Goal: Download file/media

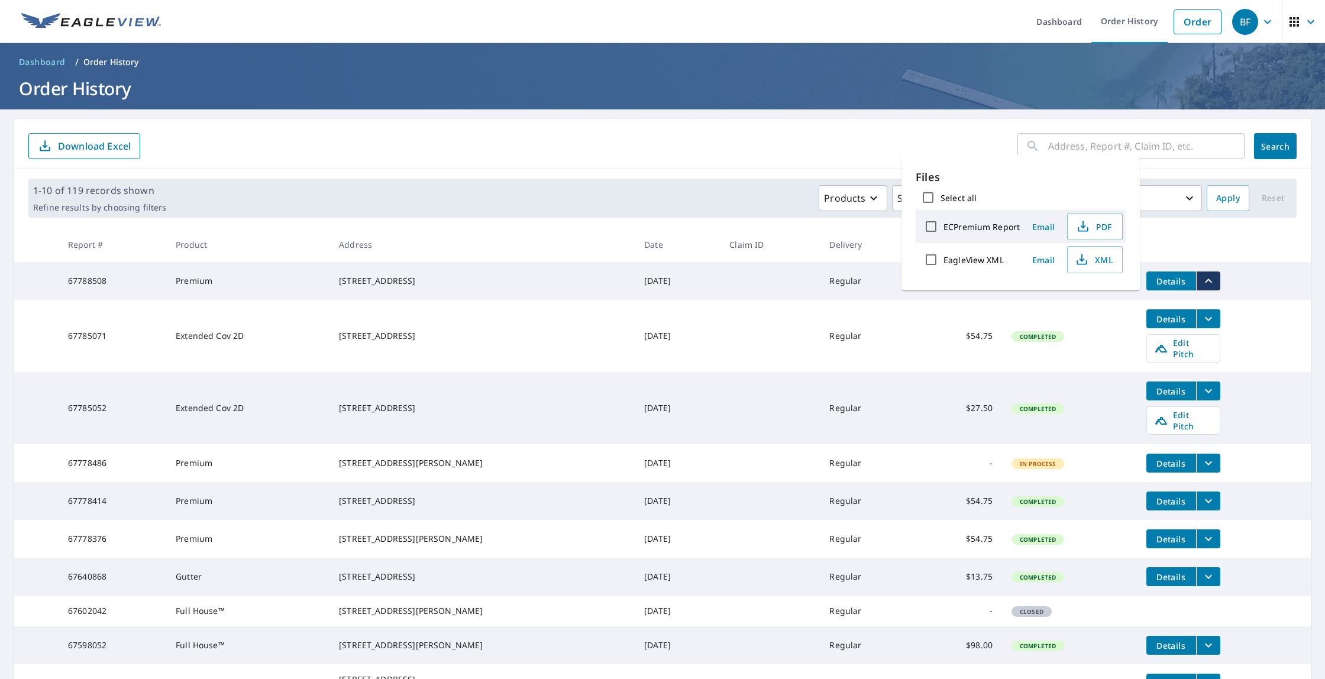
drag, startPoint x: 0, startPoint y: 0, endPoint x: 694, endPoint y: 144, distance: 708.8
click at [694, 144] on form "​ Search Download Excel" at bounding box center [662, 146] width 1269 height 26
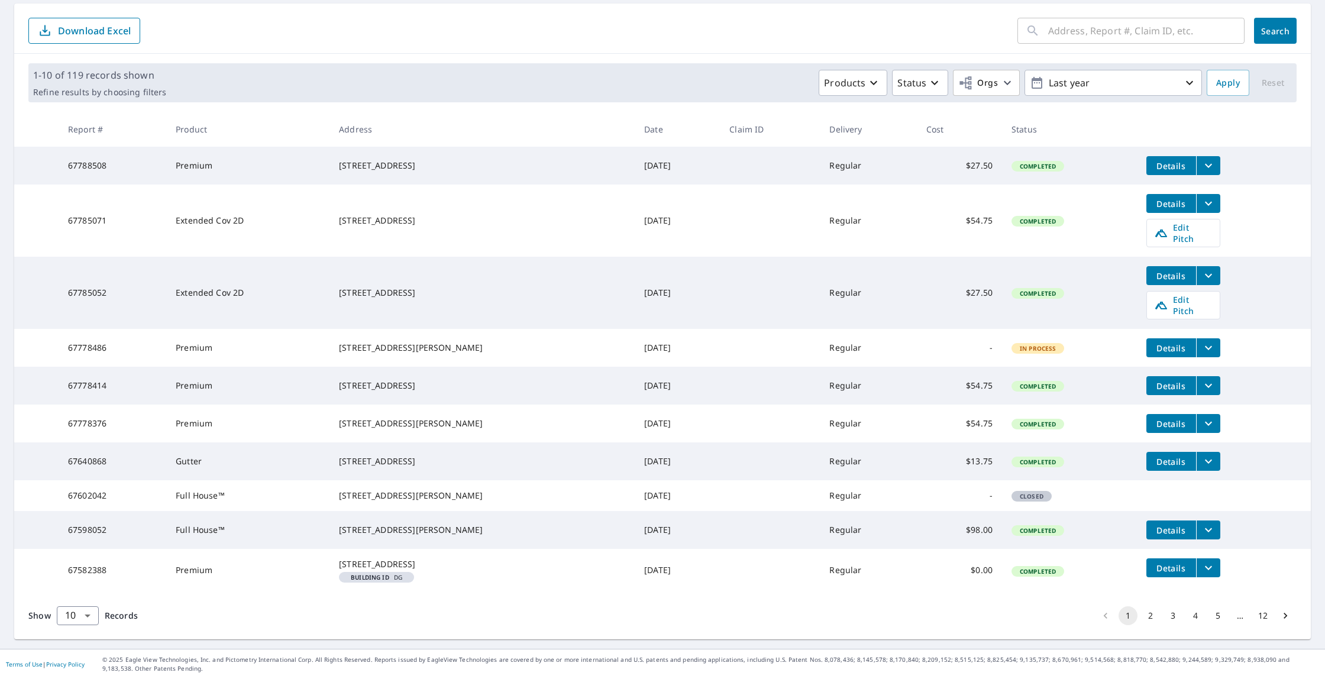
scroll to position [151, 0]
click at [1152, 612] on button "2" at bounding box center [1150, 615] width 19 height 19
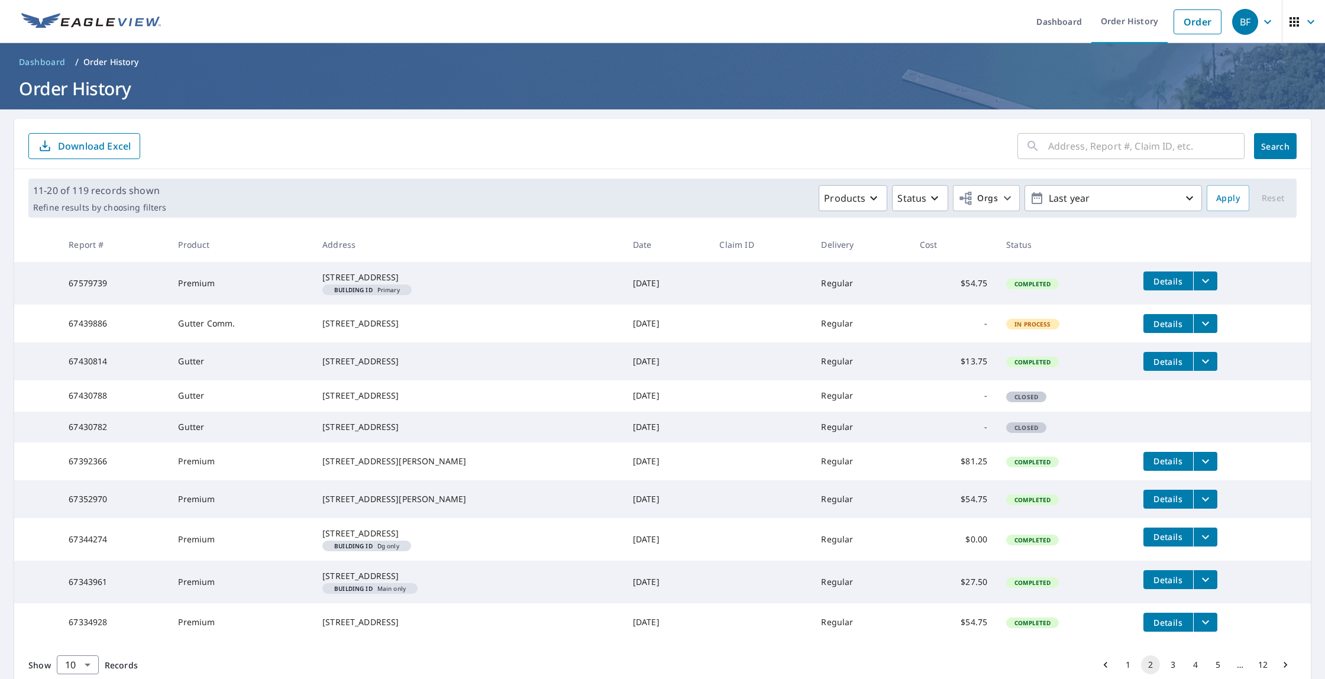
click at [366, 330] on div "[STREET_ADDRESS]" at bounding box center [468, 324] width 292 height 12
click at [1144, 333] on button "Details" at bounding box center [1169, 323] width 50 height 19
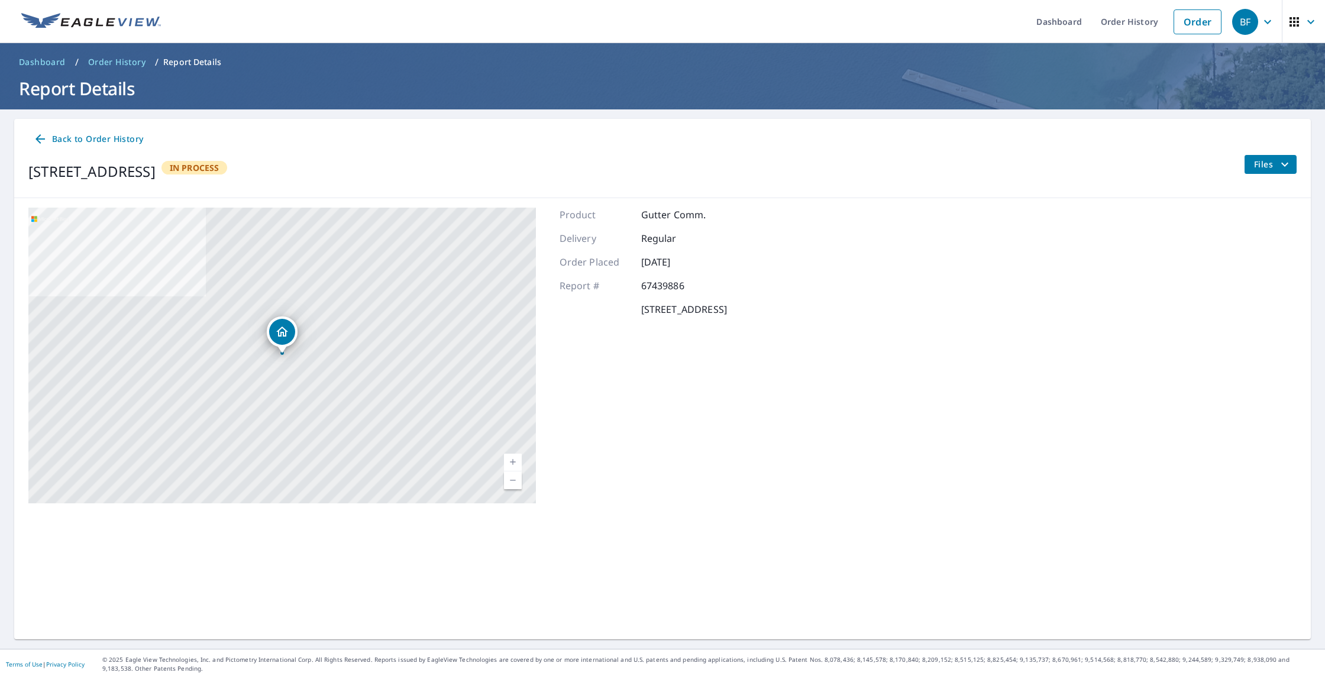
click at [43, 134] on icon at bounding box center [40, 139] width 14 height 14
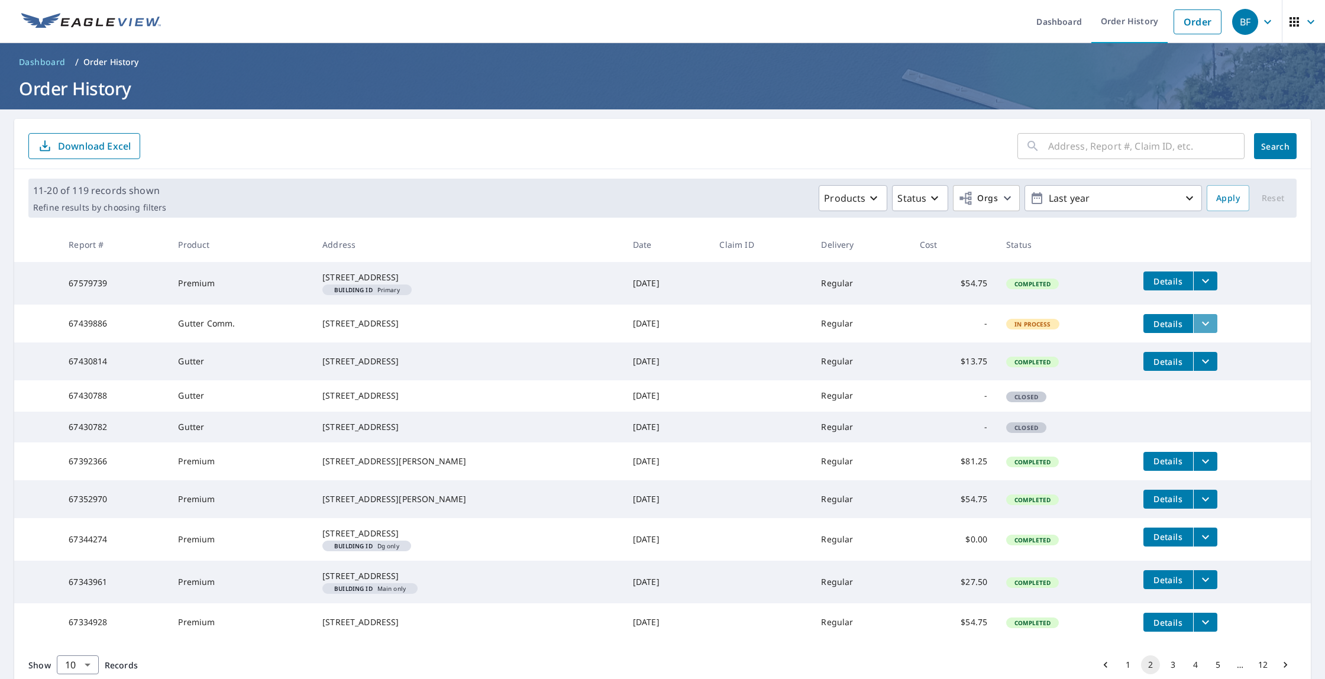
click at [1209, 333] on button "filesDropdownBtn-67439886" at bounding box center [1205, 323] width 24 height 19
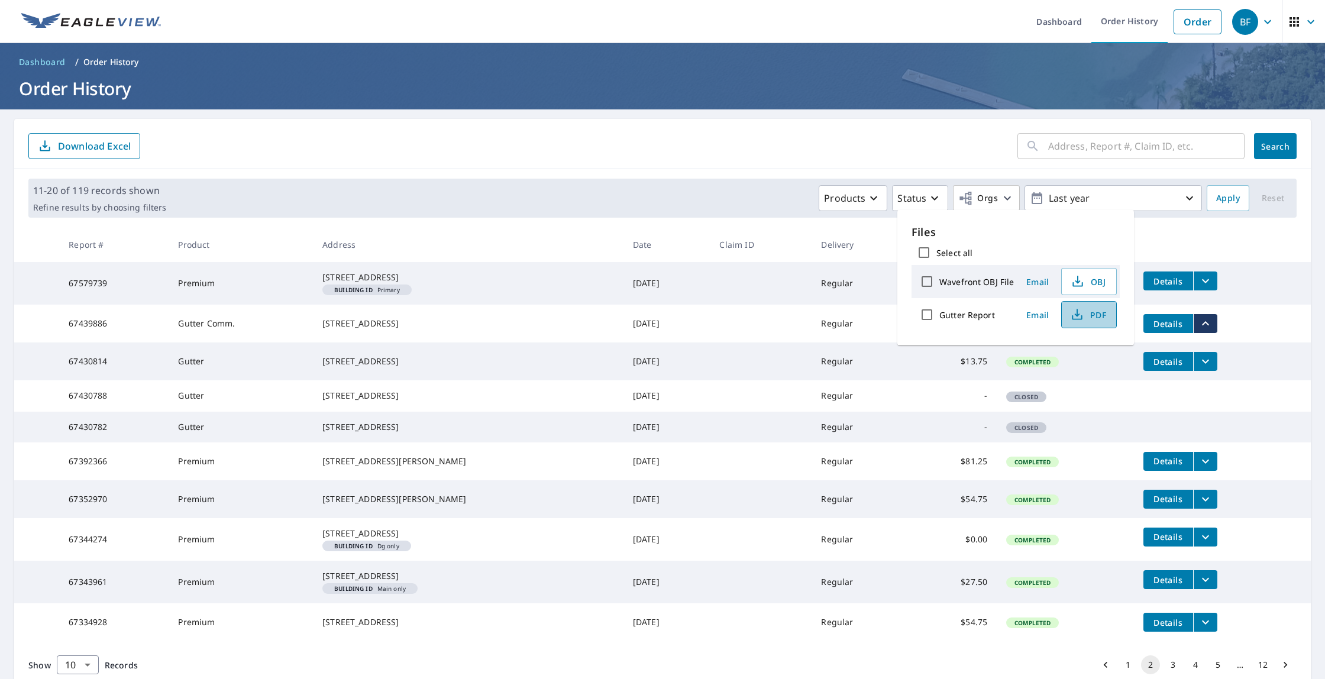
click at [1076, 320] on icon "button" at bounding box center [1077, 315] width 14 height 14
click at [1285, 259] on th at bounding box center [1222, 244] width 177 height 35
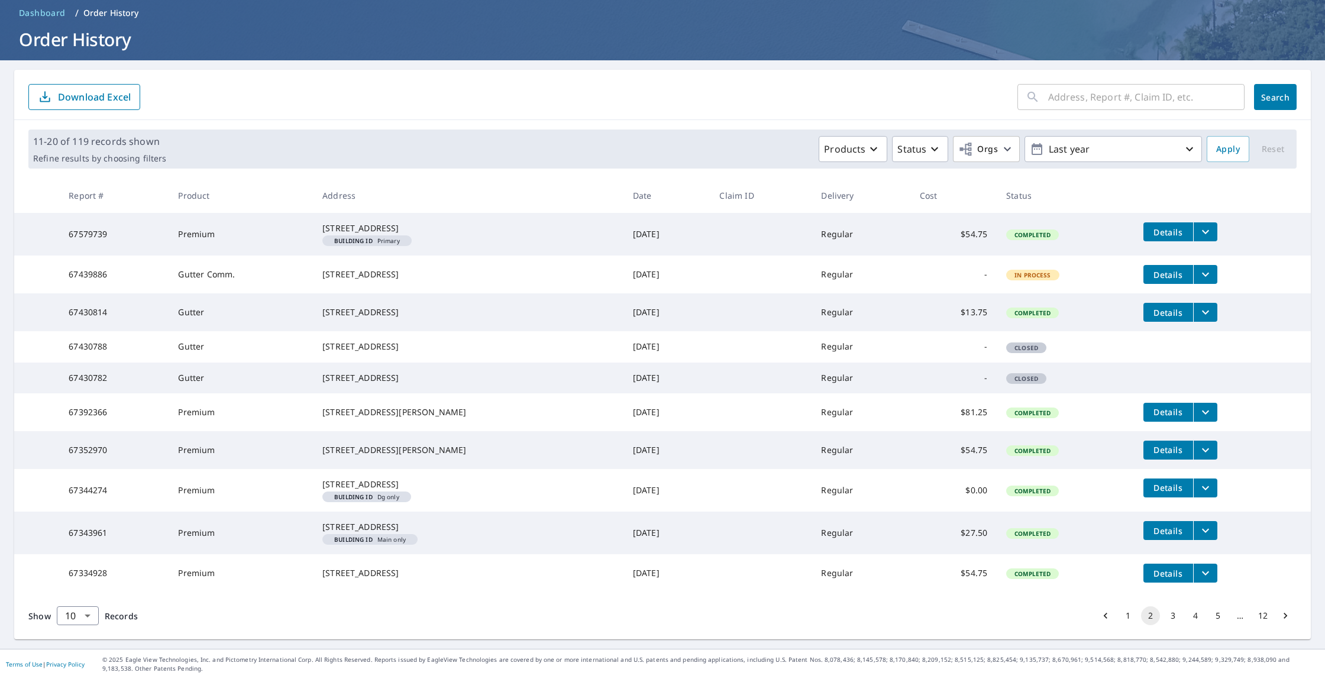
scroll to position [133, 0]
click at [1132, 613] on button "1" at bounding box center [1128, 615] width 19 height 19
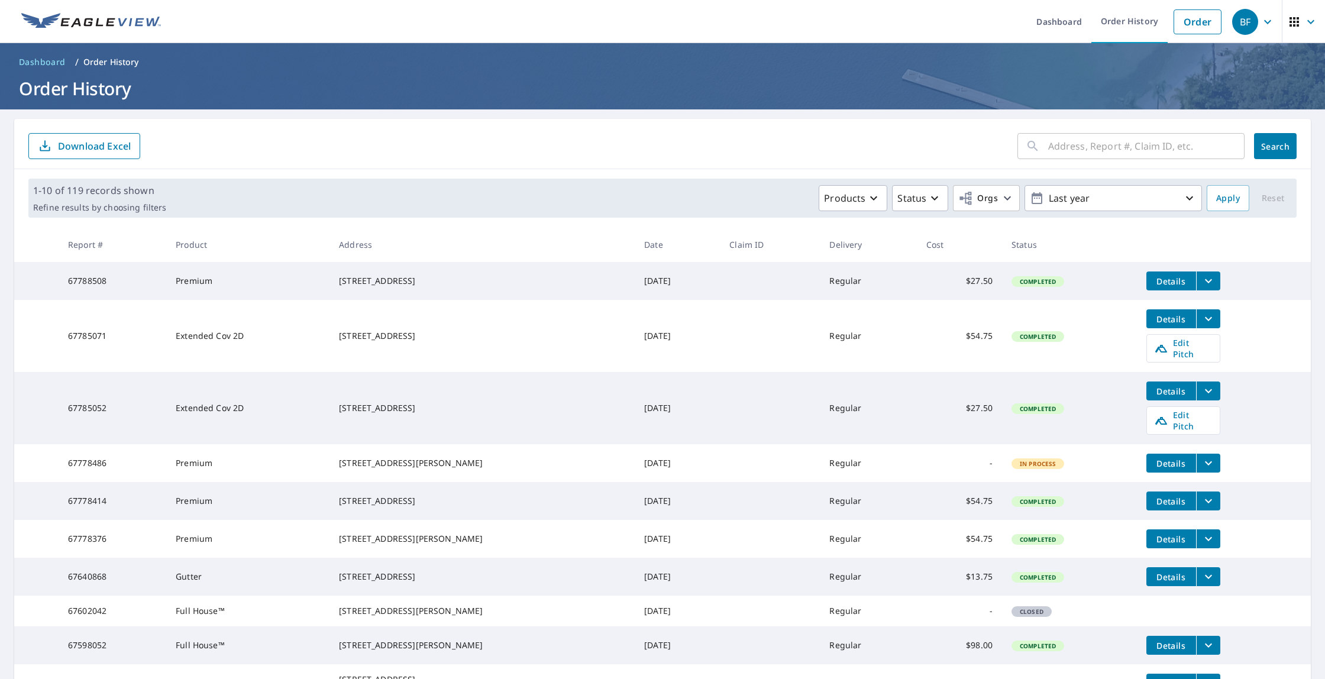
click at [1202, 283] on icon "filesDropdownBtn-67788508" at bounding box center [1209, 281] width 14 height 14
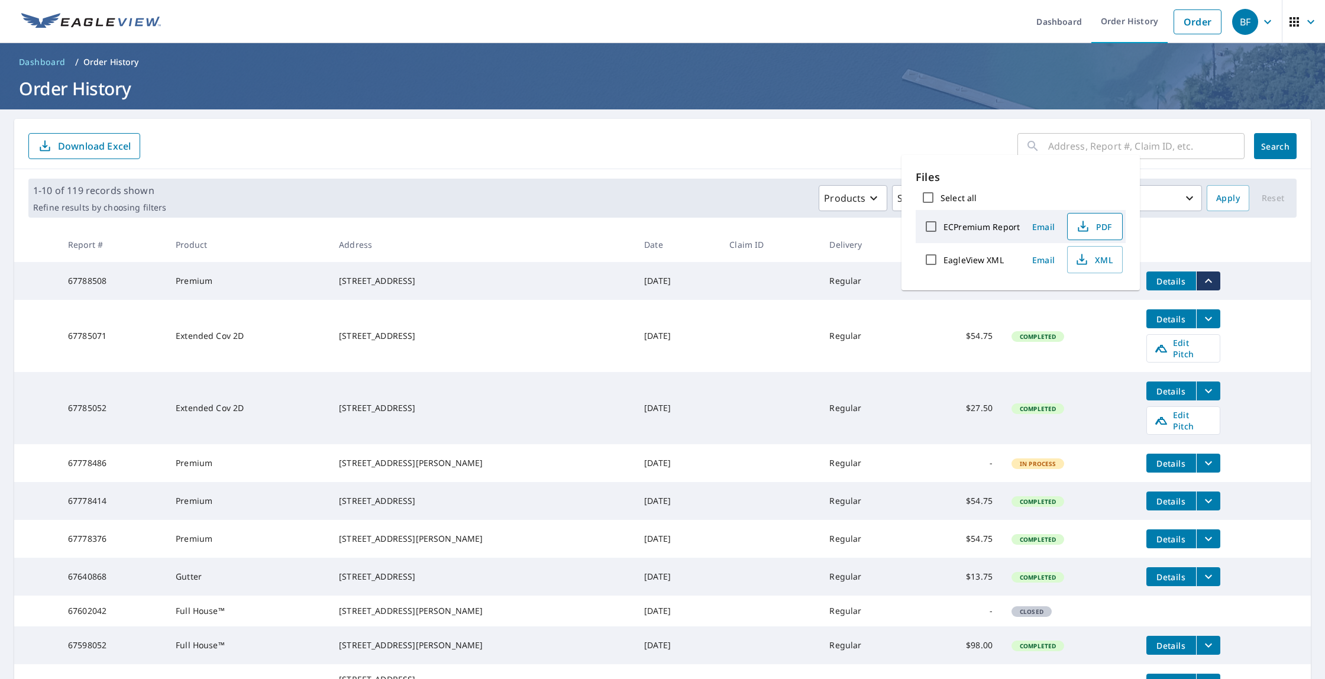
click at [1105, 237] on button "PDF" at bounding box center [1095, 226] width 56 height 27
click at [805, 137] on form "​ Search Download Excel" at bounding box center [662, 146] width 1269 height 26
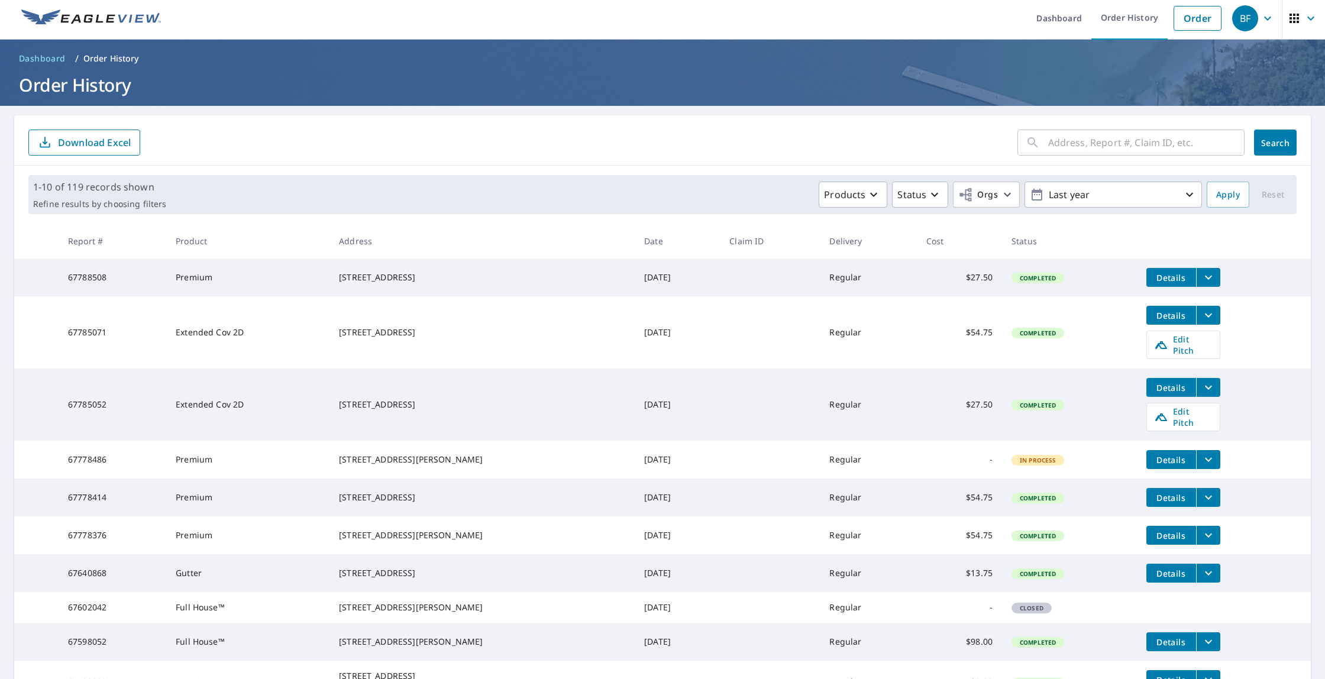
scroll to position [1, 0]
